Goal: Book appointment/travel/reservation

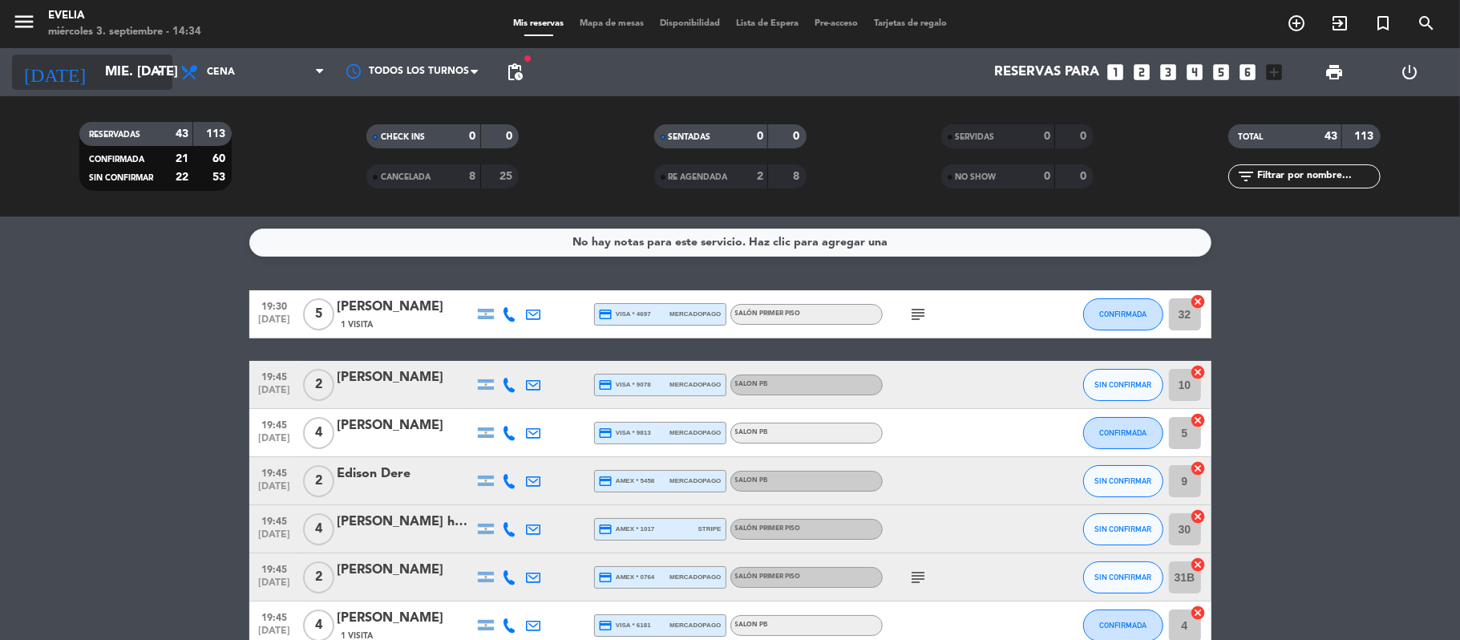
click at [120, 65] on input "mié. [DATE]" at bounding box center [183, 72] width 173 height 31
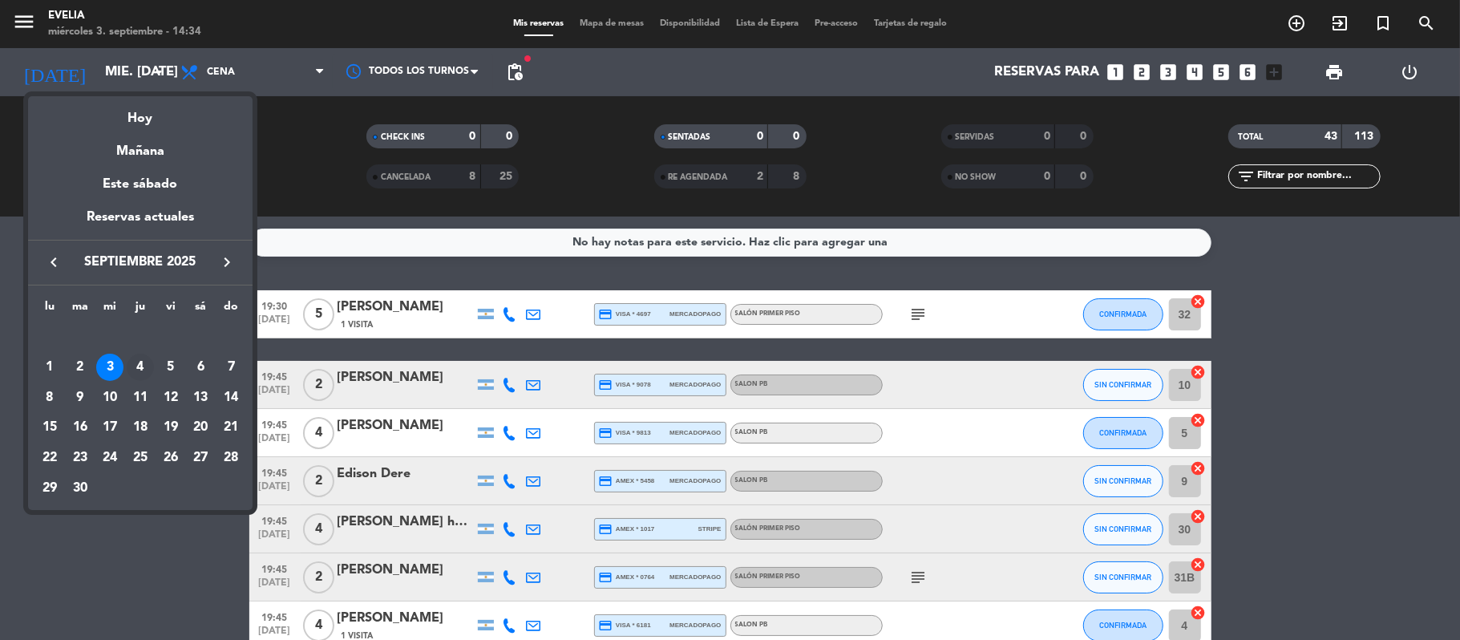
click at [141, 367] on div "4" at bounding box center [140, 367] width 27 height 27
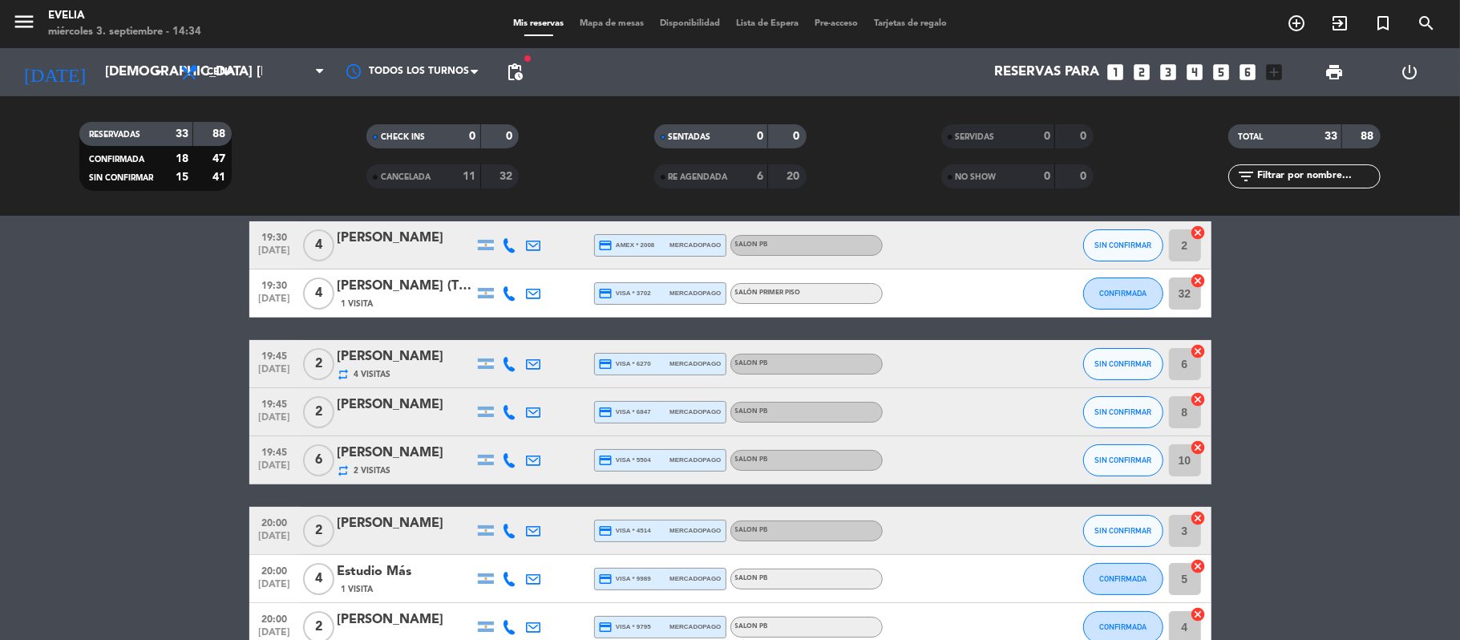
scroll to position [71, 0]
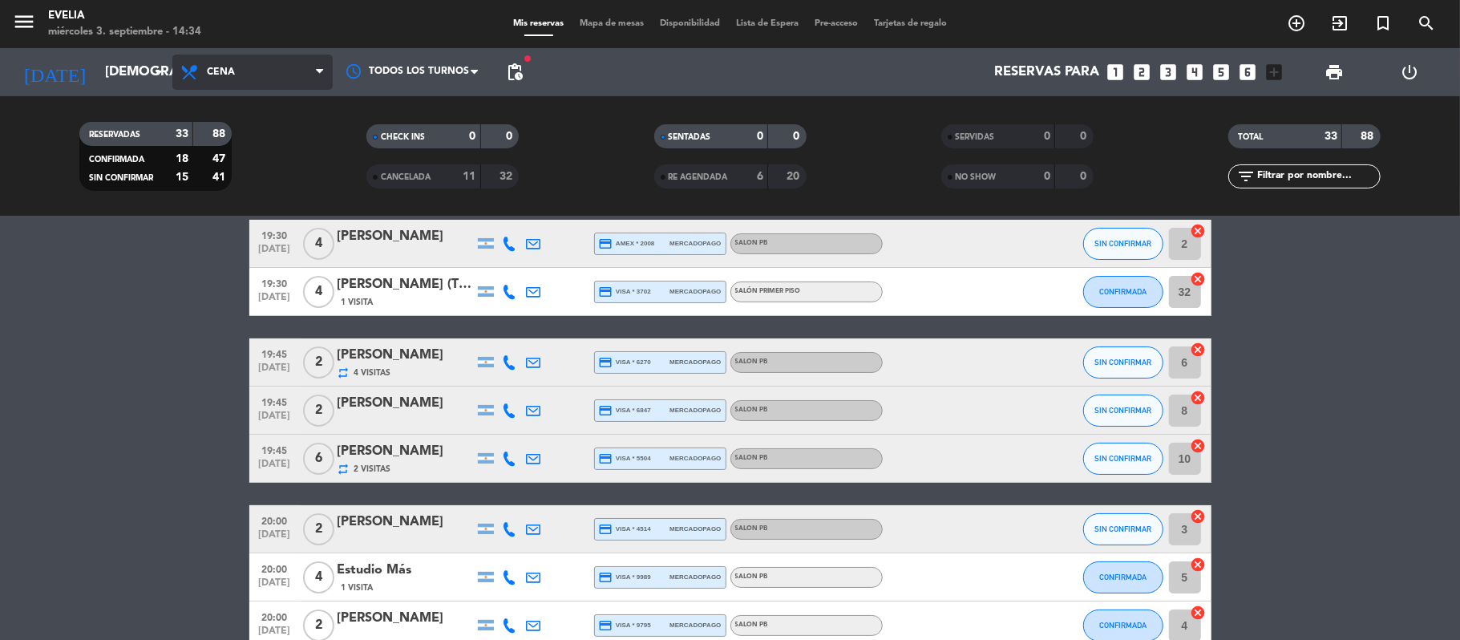
click at [175, 59] on span "Cena" at bounding box center [252, 72] width 160 height 35
click at [232, 133] on div "menu [PERSON_NAME] miércoles 3. septiembre - 14:34 Mis reservas Mapa de mesas D…" at bounding box center [730, 108] width 1460 height 216
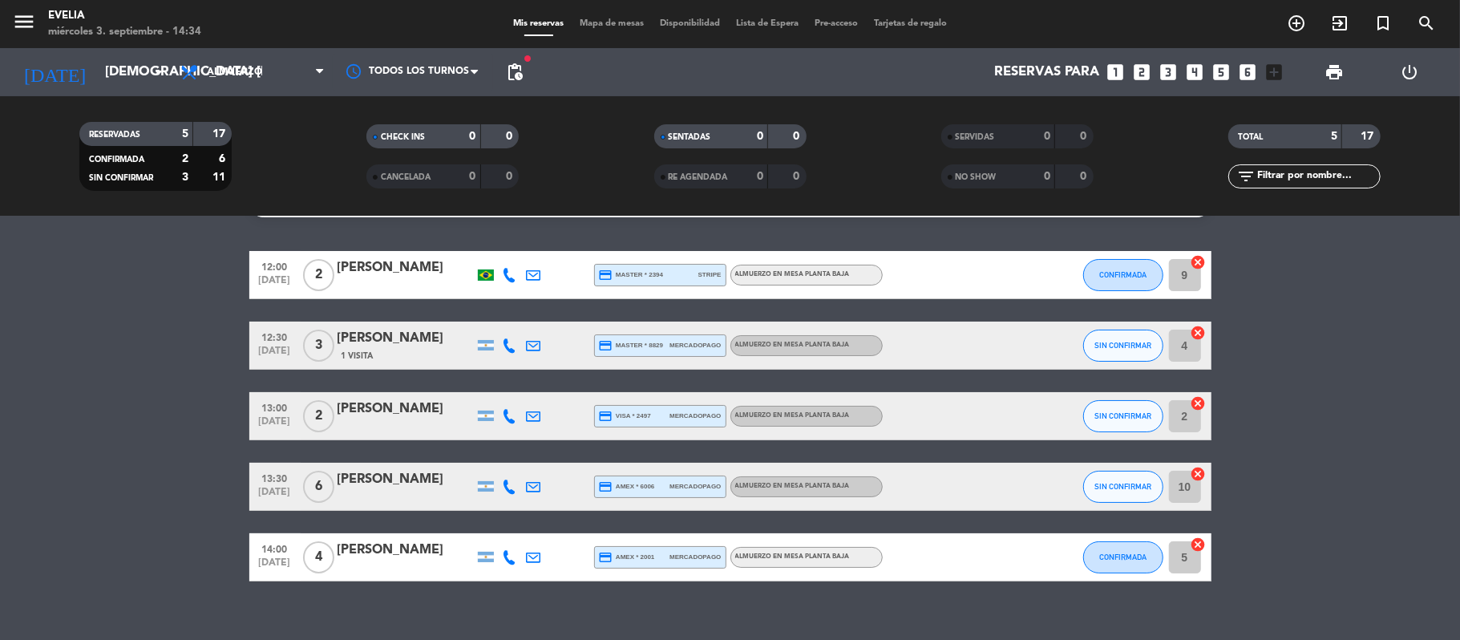
scroll to position [0, 0]
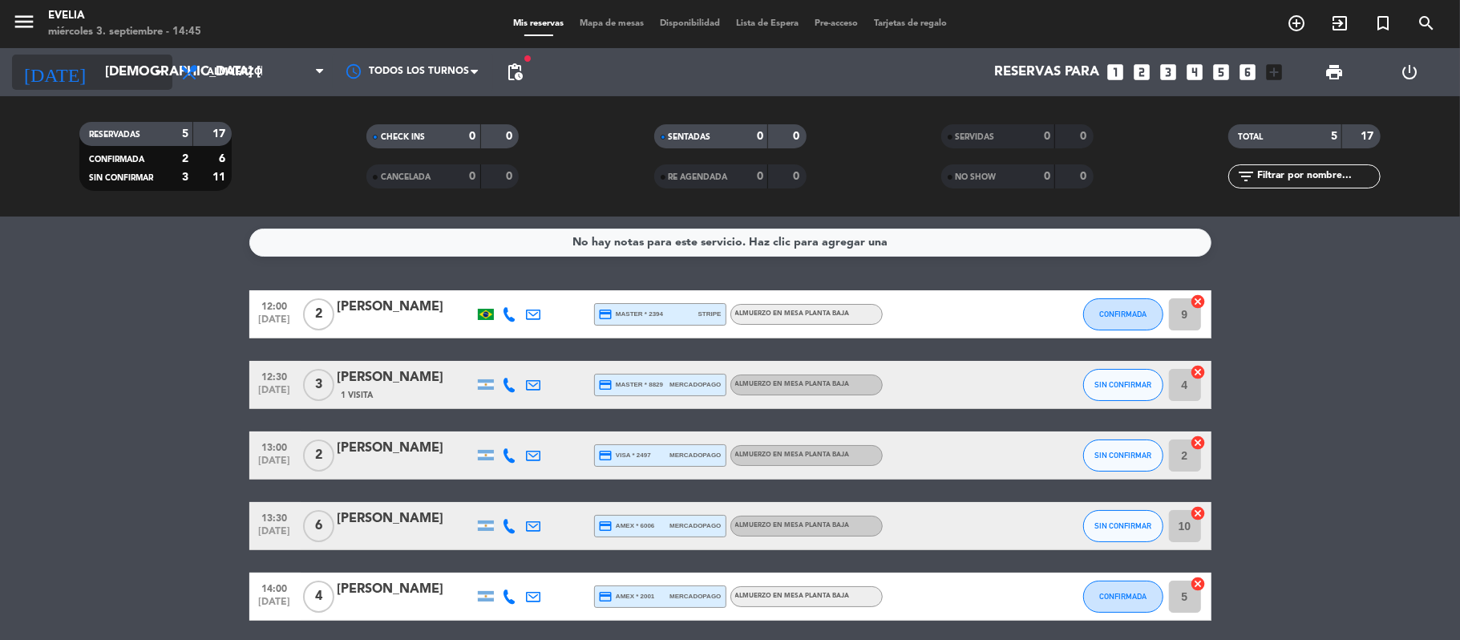
click at [146, 81] on input "[DEMOGRAPHIC_DATA] [DATE]" at bounding box center [183, 72] width 173 height 31
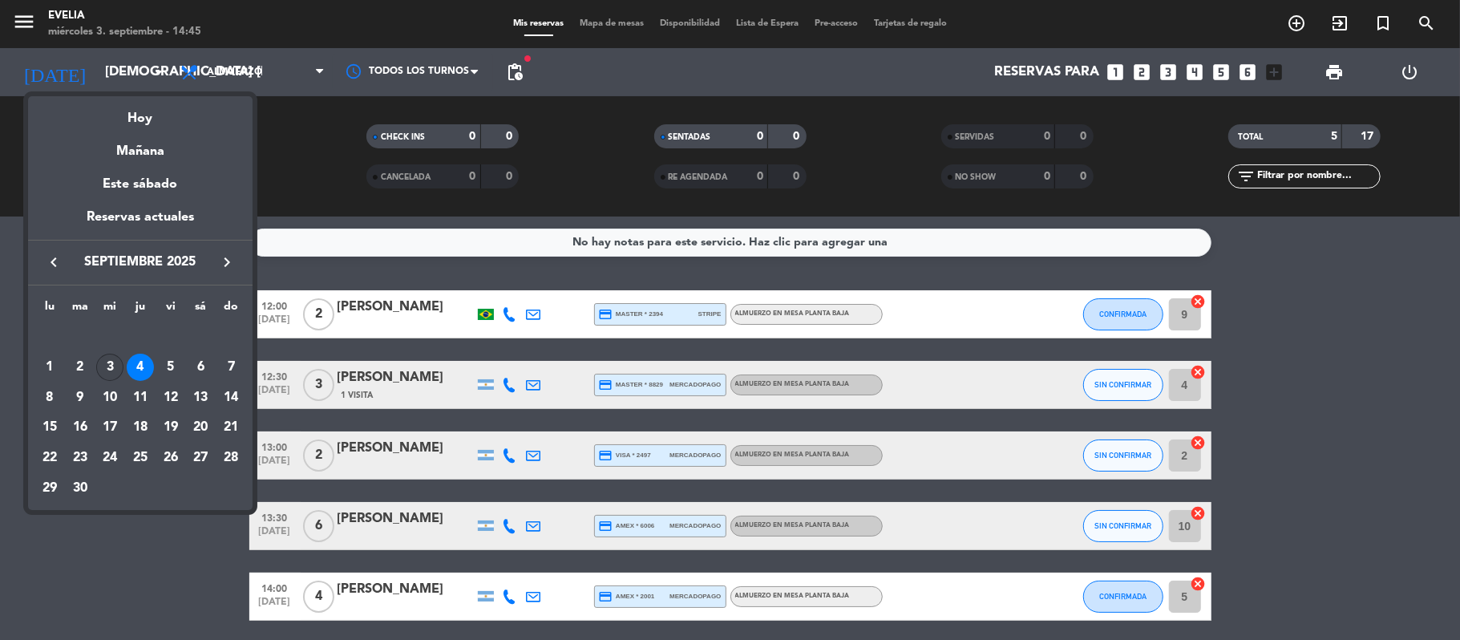
click at [115, 369] on div "3" at bounding box center [109, 367] width 27 height 27
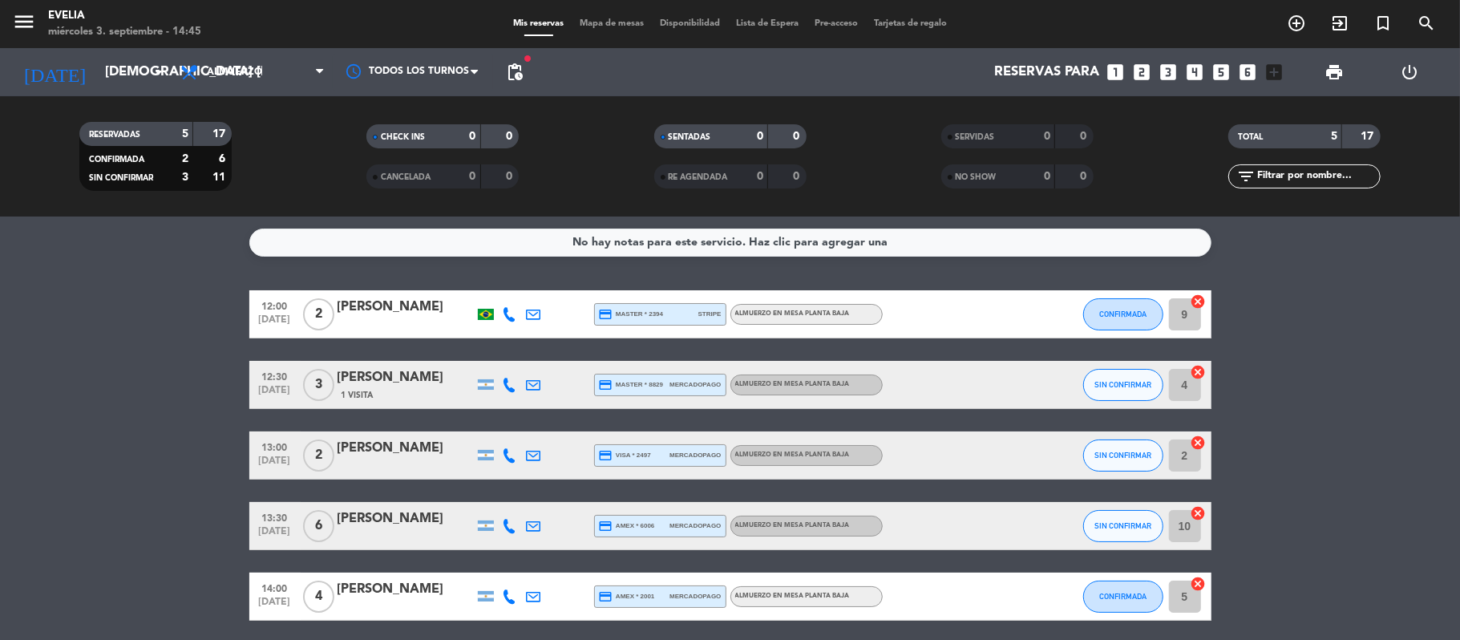
type input "mié. [DATE]"
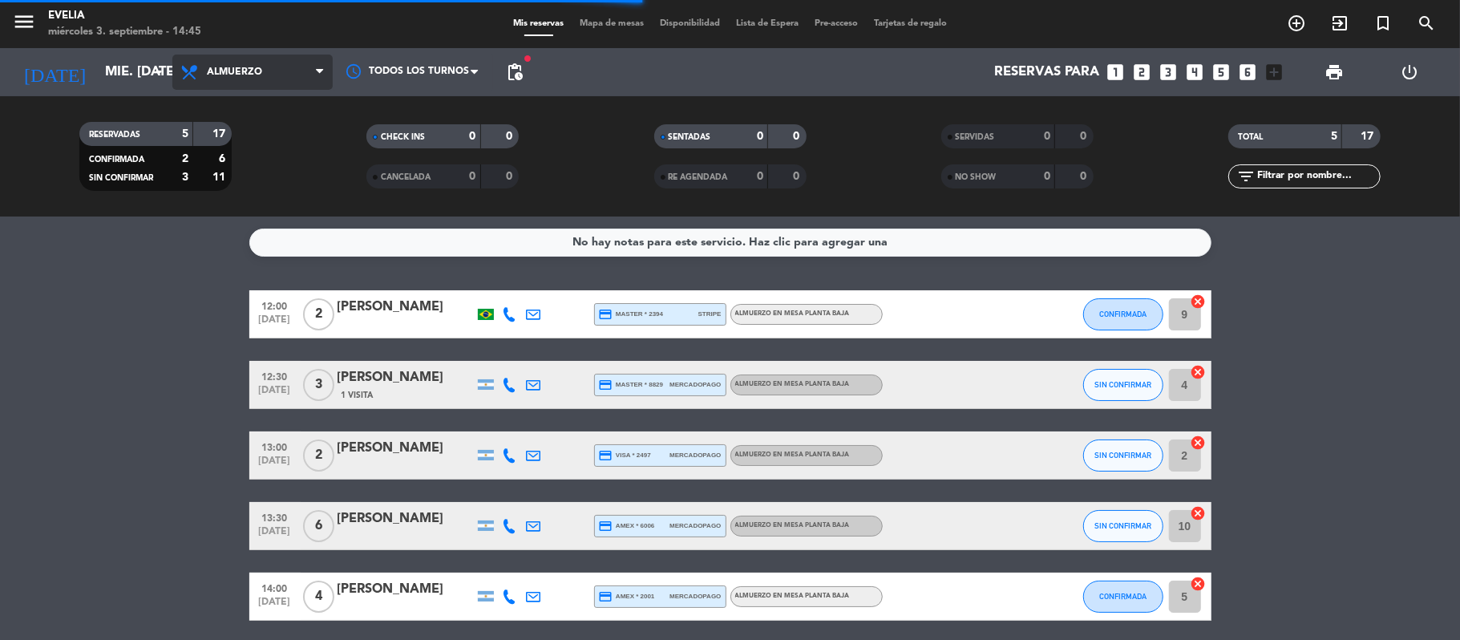
click at [289, 78] on span "Almuerzo" at bounding box center [252, 72] width 160 height 35
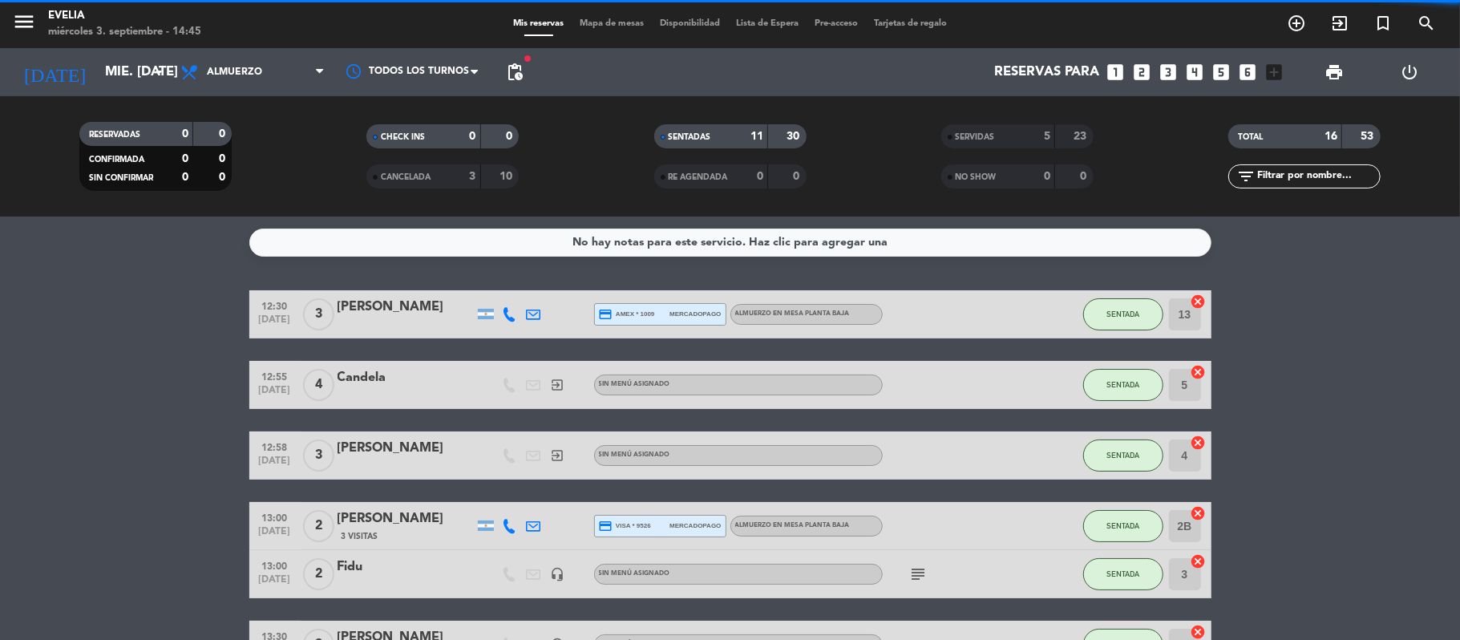
click at [289, 78] on span "Almuerzo" at bounding box center [252, 72] width 160 height 35
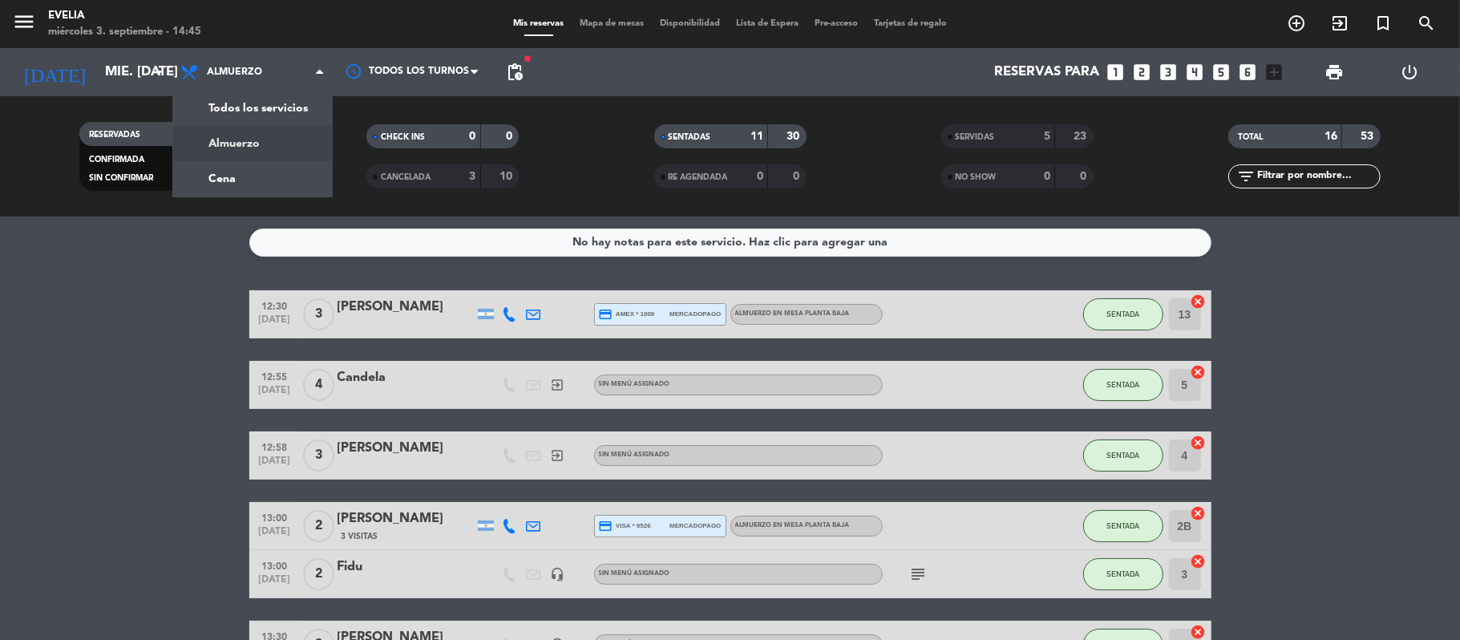
click at [289, 78] on span "Almuerzo" at bounding box center [252, 72] width 160 height 35
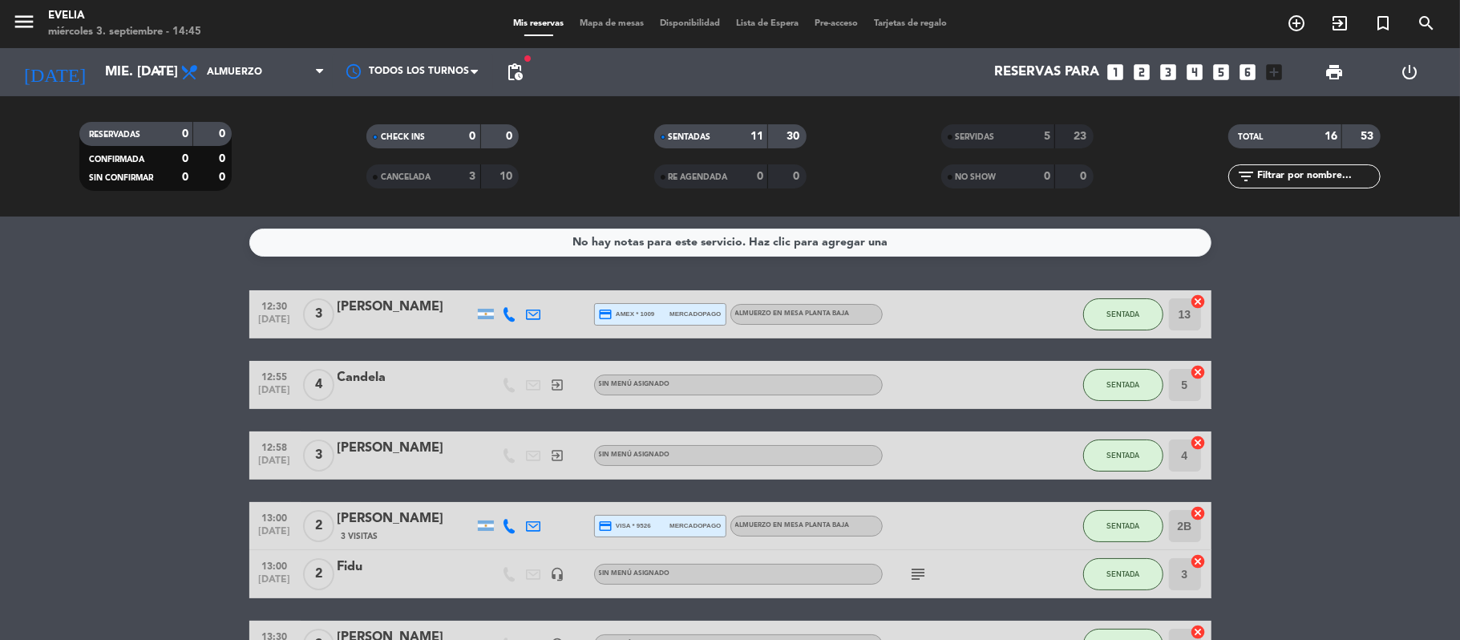
click at [289, 78] on span "Almuerzo" at bounding box center [252, 72] width 160 height 35
click at [277, 175] on div "menu [PERSON_NAME] miércoles 3. septiembre - 14:45 Mis reservas Mapa de mesas D…" at bounding box center [730, 108] width 1460 height 216
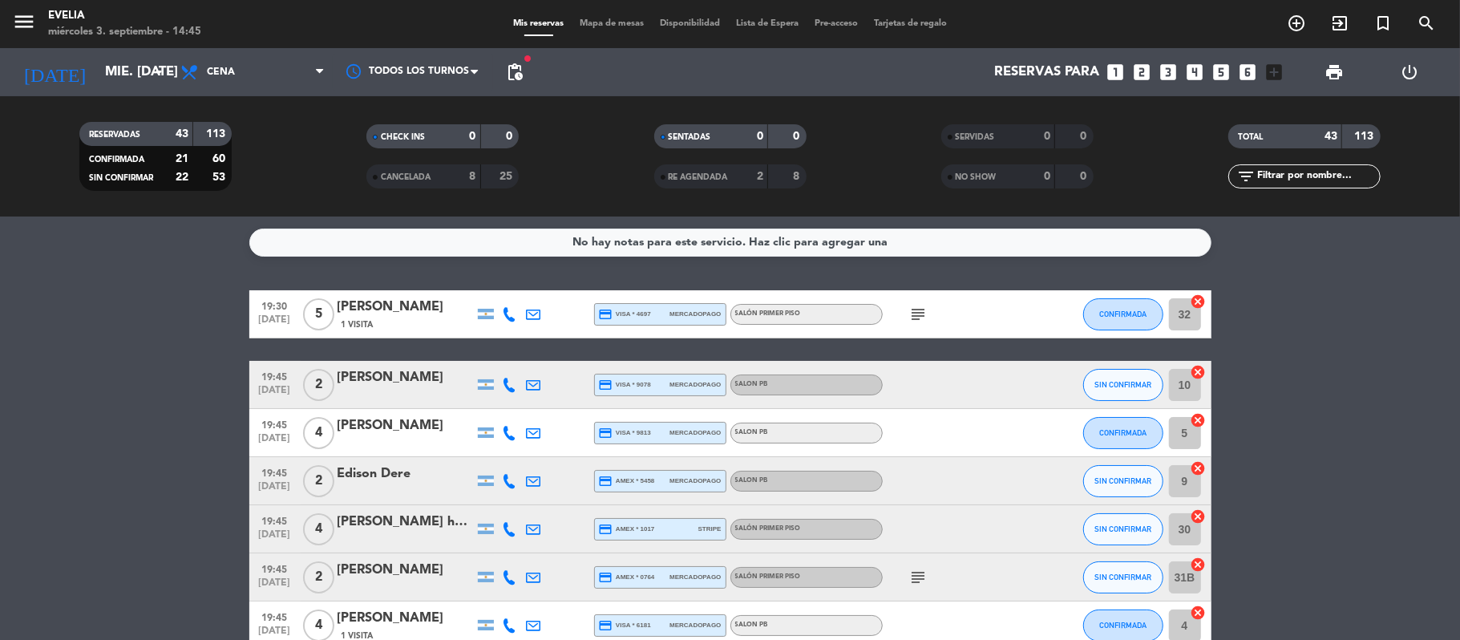
scroll to position [39, 0]
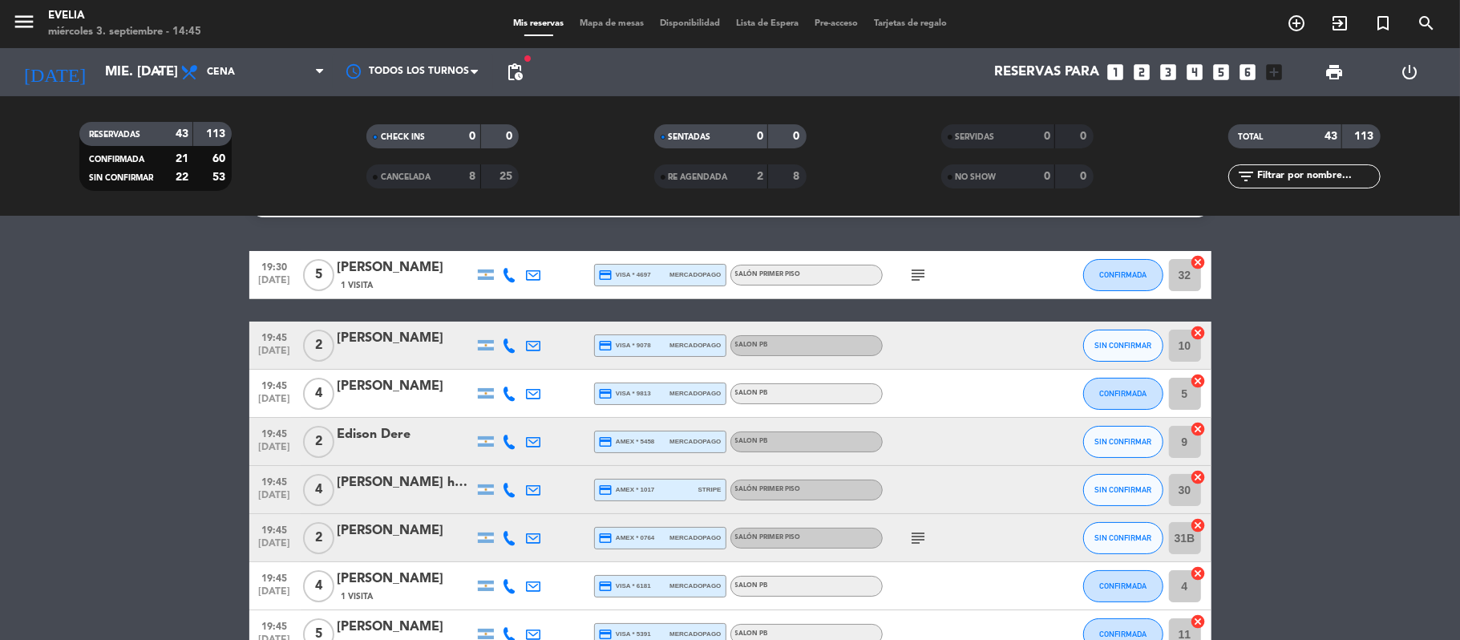
click at [613, 21] on span "Mapa de mesas" at bounding box center [612, 23] width 80 height 9
